Goal: Find specific fact: Find specific fact

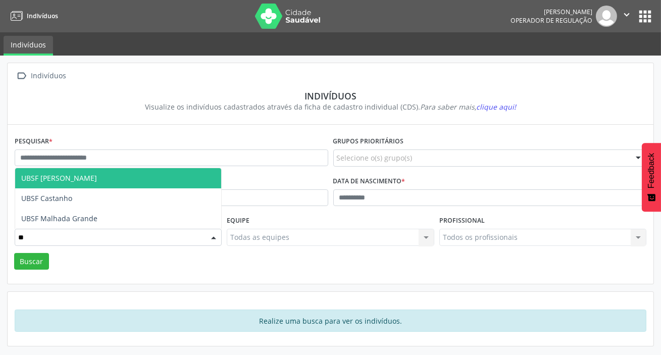
type input "***"
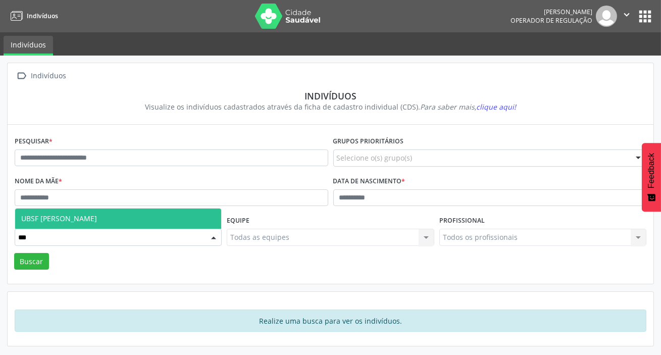
click at [94, 222] on span "UBSF [PERSON_NAME]" at bounding box center [118, 218] width 206 height 20
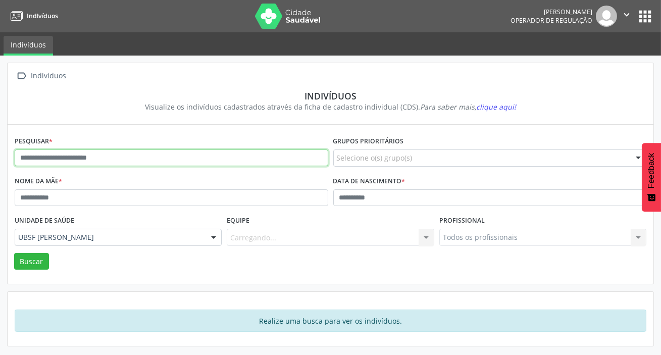
click at [103, 154] on input "text" at bounding box center [171, 157] width 313 height 17
type input "**********"
click at [14, 253] on button "Buscar" at bounding box center [31, 261] width 35 height 17
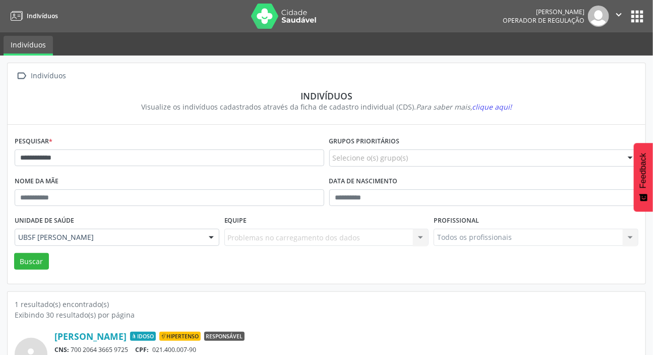
scroll to position [56, 0]
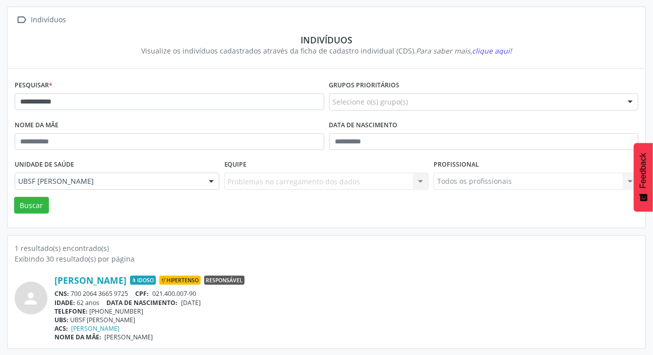
drag, startPoint x: 73, startPoint y: 292, endPoint x: 127, endPoint y: 293, distance: 53.5
click at [127, 293] on div "CNS: 700 2064 3665 9725 CPF: 021.400.007-90" at bounding box center [346, 293] width 584 height 9
copy div "700 2064 3665 972"
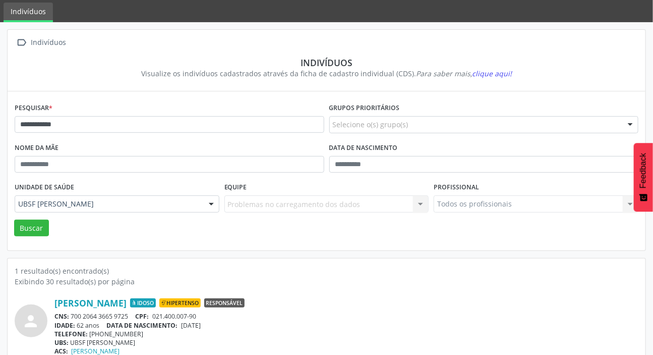
scroll to position [0, 0]
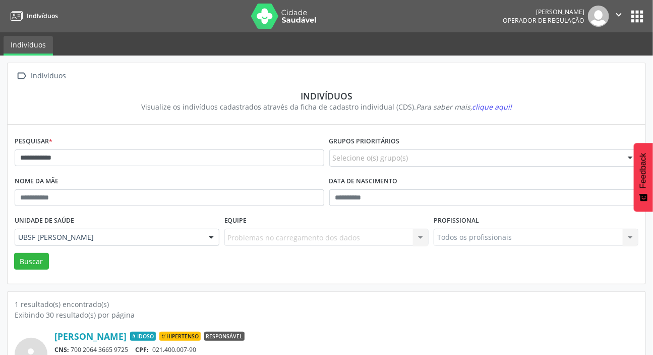
click at [645, 19] on button "apps" at bounding box center [638, 17] width 18 height 18
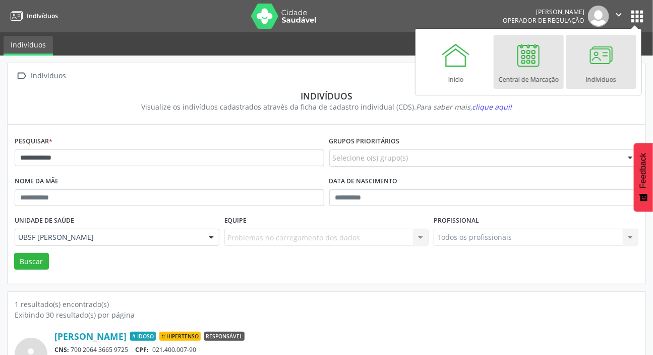
click at [529, 60] on div at bounding box center [529, 55] width 30 height 30
